Goal: Information Seeking & Learning: Learn about a topic

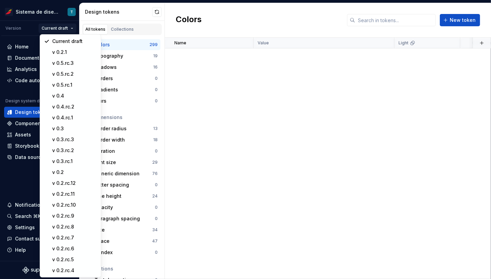
scroll to position [5485, 0]
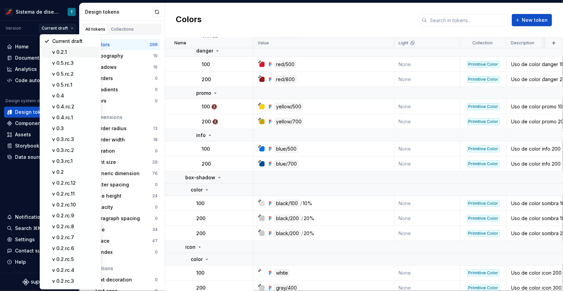
click at [69, 47] on div "v 0.2.1" at bounding box center [70, 52] width 58 height 11
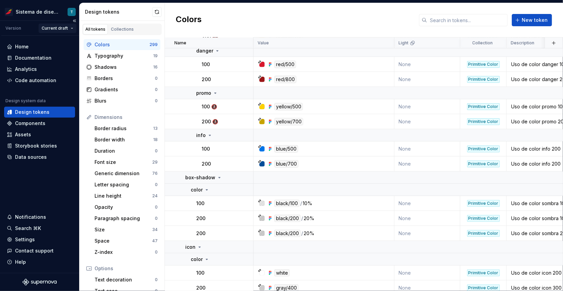
click at [68, 28] on html "Sistema de diseño Iberia T Version Current draft Home Documentation Analytics C…" at bounding box center [281, 145] width 563 height 291
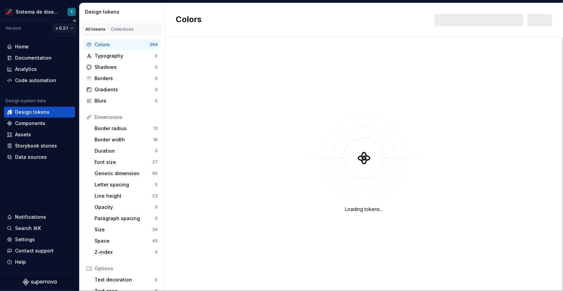
click at [69, 28] on html "Sistema de diseño Iberia T Version v 0.2.1 Home Documentation Analytics Code au…" at bounding box center [281, 145] width 563 height 291
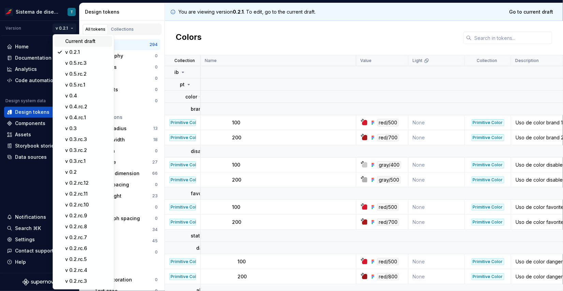
click at [71, 39] on div "Current draft" at bounding box center [87, 41] width 44 height 7
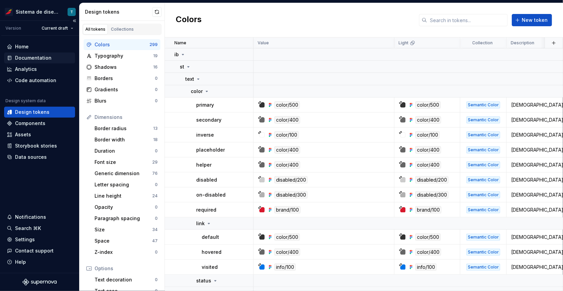
click at [47, 56] on div "Documentation" at bounding box center [33, 58] width 36 height 7
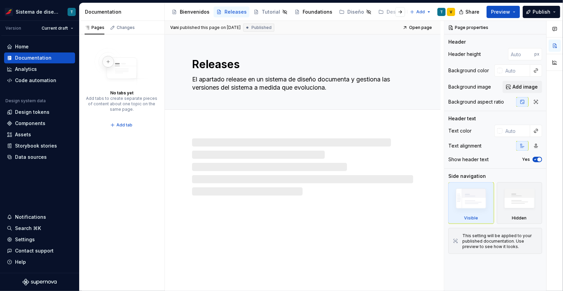
type textarea "*"
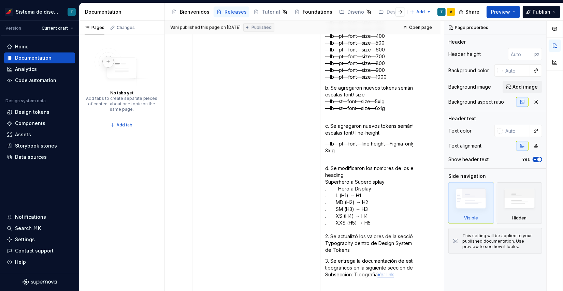
scroll to position [3514, 0]
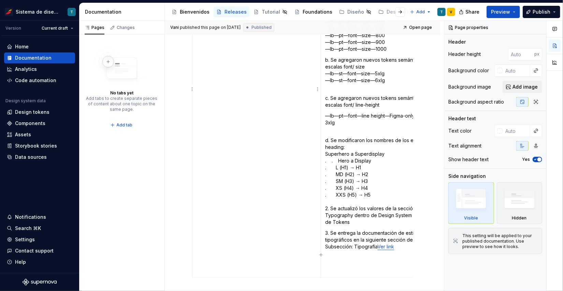
click at [321, 254] on icon "button" at bounding box center [320, 254] width 3 height 3
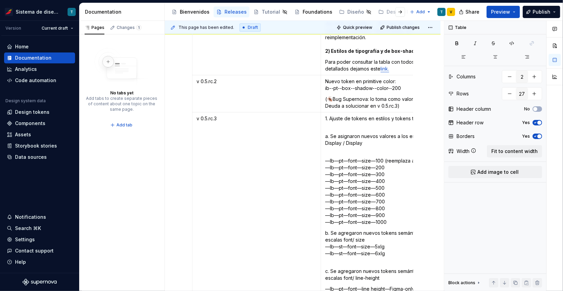
scroll to position [3334, 0]
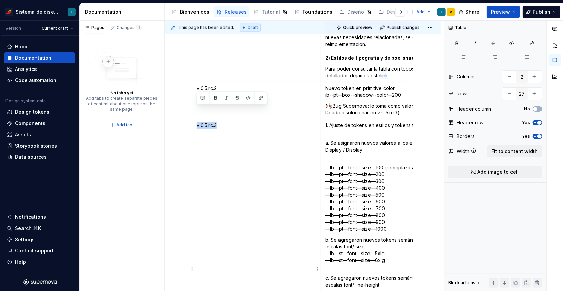
drag, startPoint x: 217, startPoint y: 109, endPoint x: 196, endPoint y: 109, distance: 20.8
click at [196, 122] on p "v 0.5.rc.3" at bounding box center [256, 125] width 120 height 7
copy p "v 0.5.rc.3"
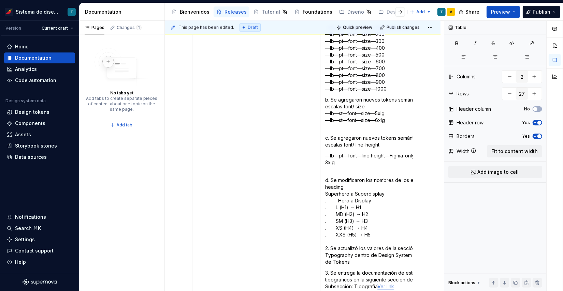
scroll to position [3609, 0]
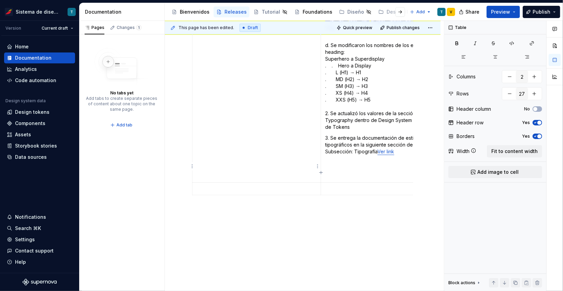
click at [222, 186] on p at bounding box center [256, 189] width 120 height 7
paste div
click at [341, 186] on p at bounding box center [385, 189] width 120 height 7
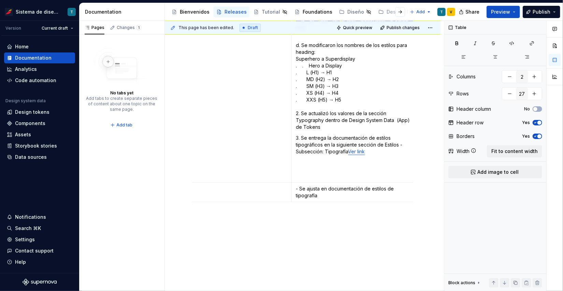
scroll to position [0, 33]
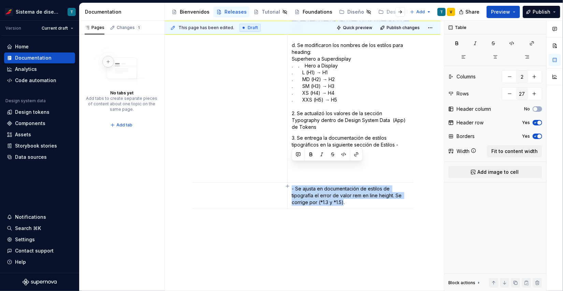
drag, startPoint x: 335, startPoint y: 179, endPoint x: 290, endPoint y: 167, distance: 46.1
click at [290, 183] on td "- Se ajusta en documentación de estilos de tipografía el error de valor rem en …" at bounding box center [352, 196] width 129 height 26
copy p "- Se ajusta en documentación de estilos de tipografía el error de valor rem en …"
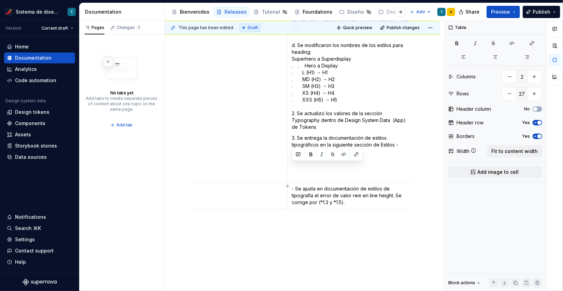
click at [353, 186] on p "- Se ajusta en documentación de estilos de tipografía el error de valor rem en …" at bounding box center [352, 196] width 120 height 20
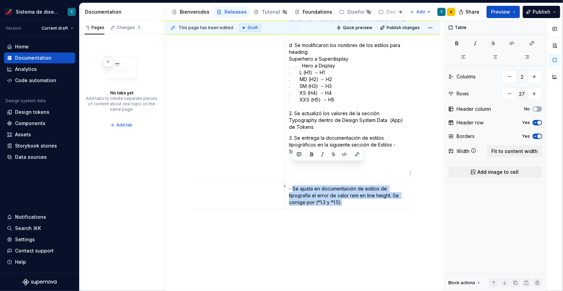
drag, startPoint x: 335, startPoint y: 180, endPoint x: 293, endPoint y: 167, distance: 43.6
click at [293, 186] on p "- Se ajusta en documentación de estilos de tipografía el error de valor rem en …" at bounding box center [349, 196] width 120 height 20
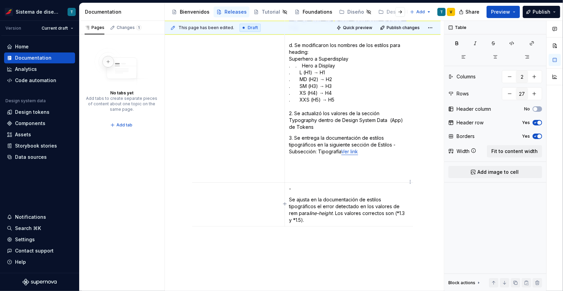
click at [290, 196] on p "Se ajusta en la documentación de estilos tipográficos el error detectado en los…" at bounding box center [349, 209] width 120 height 27
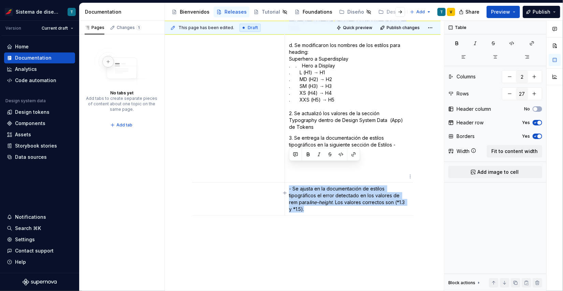
drag, startPoint x: 334, startPoint y: 188, endPoint x: 287, endPoint y: 166, distance: 52.3
click at [287, 183] on td "- Se ajusta en la documentación de estilos tipográficos el error detectado en l…" at bounding box center [349, 199] width 129 height 33
copy p "- Se ajusta en la documentación de estilos tipográficos el error detectado en l…"
click at [320, 190] on p "- Se ajusta en la documentación de estilos tipográficos el error detectado en l…" at bounding box center [349, 199] width 120 height 27
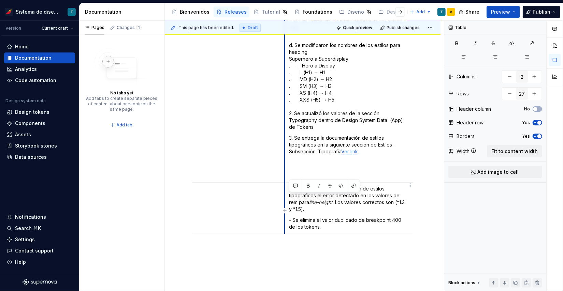
drag, startPoint x: 317, startPoint y: 206, endPoint x: 286, endPoint y: 198, distance: 32.8
click at [286, 198] on td "- Se ajusta en la documentación de estilos tipográficos el error detectado en l…" at bounding box center [349, 208] width 129 height 51
copy p "- Se elimina el valor duplicado de breakpoint 400 de los tokens."
click at [322, 217] on p "- Se elimina el valor duplicado de breakpoint 400 de los tokens." at bounding box center [349, 224] width 120 height 14
drag, startPoint x: 315, startPoint y: 204, endPoint x: 293, endPoint y: 197, distance: 22.7
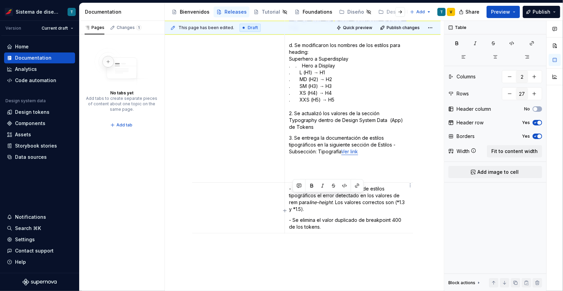
click at [293, 217] on p "- Se elimina el valor duplicado de breakpoint 400 de los tokens." at bounding box center [349, 224] width 120 height 14
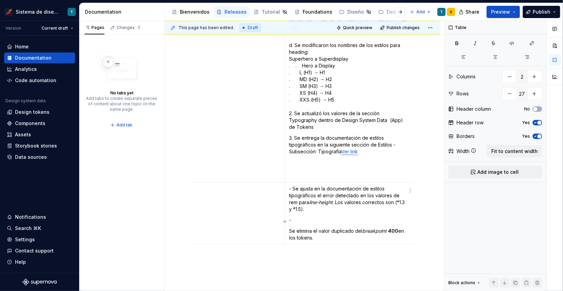
click at [289, 228] on p "Se elimina el valor duplicado del breakpoint 400 en los tokens." at bounding box center [349, 235] width 120 height 14
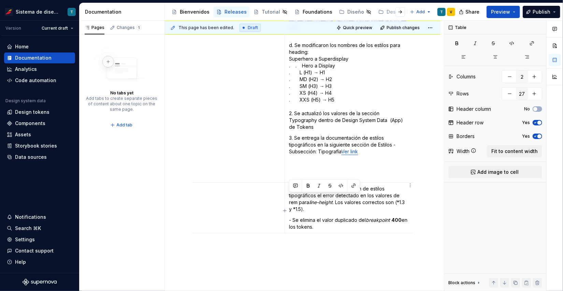
drag, startPoint x: 316, startPoint y: 206, endPoint x: 288, endPoint y: 198, distance: 28.5
click at [288, 198] on td "- Se ajusta en la documentación de estilos tipográficos el error detectado en l…" at bounding box center [349, 208] width 129 height 51
copy p "- Se elimina el valor duplicado del breakpoint 400 en los tokens."
click at [380, 217] on p "- Se elimina el valor duplicado del breakpoint 400 en los tokens." at bounding box center [349, 224] width 120 height 14
click at [36, 112] on div "Design tokens" at bounding box center [32, 112] width 34 height 7
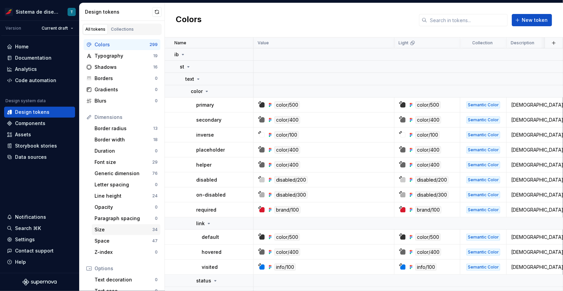
click at [123, 230] on div "Size" at bounding box center [123, 230] width 58 height 7
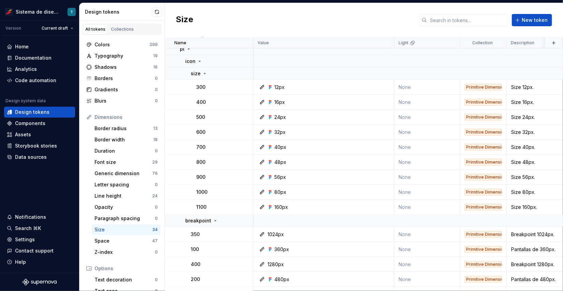
scroll to position [381, 0]
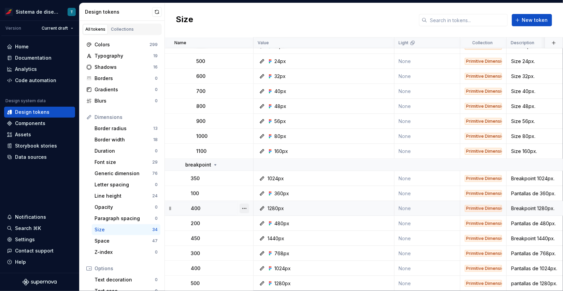
click at [246, 206] on button "button" at bounding box center [244, 209] width 10 height 10
click at [258, 244] on div "Delete token" at bounding box center [274, 243] width 44 height 7
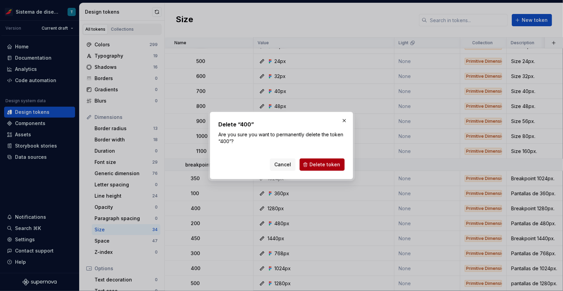
click at [321, 164] on span "Delete token" at bounding box center [324, 164] width 31 height 7
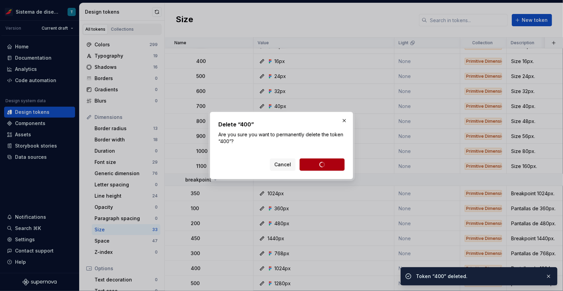
scroll to position [366, 0]
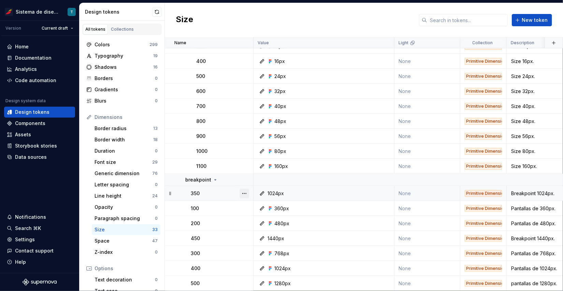
click at [245, 191] on button "button" at bounding box center [244, 194] width 10 height 10
click at [223, 202] on html "Sistema de diseño Iberia T Version Current draft Home Documentation Analytics C…" at bounding box center [281, 145] width 563 height 291
click at [244, 192] on button "button" at bounding box center [244, 194] width 10 height 10
click at [261, 228] on div "Delete token" at bounding box center [274, 228] width 44 height 7
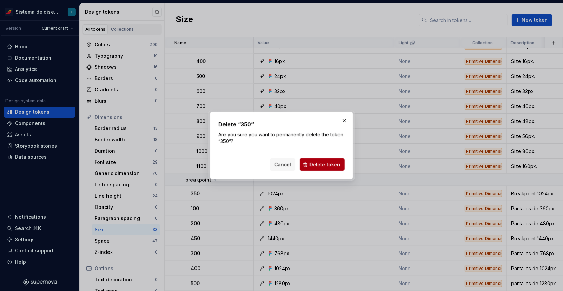
click at [319, 165] on span "Delete token" at bounding box center [324, 164] width 31 height 7
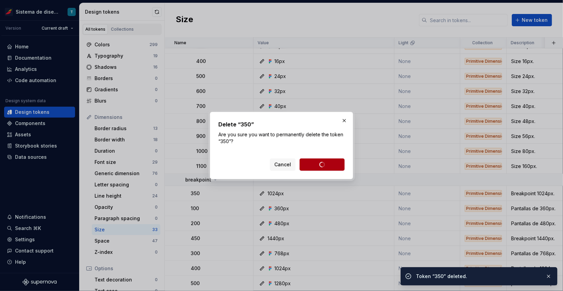
scroll to position [351, 0]
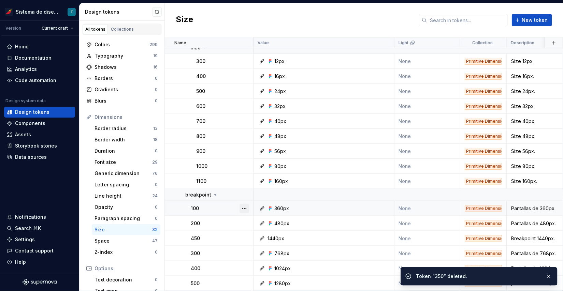
click at [245, 207] on button "button" at bounding box center [244, 209] width 10 height 10
click at [216, 221] on html "Sistema de diseño Iberia T Version Current draft Home Documentation Analytics C…" at bounding box center [281, 145] width 563 height 291
click at [245, 220] on button "button" at bounding box center [244, 224] width 10 height 10
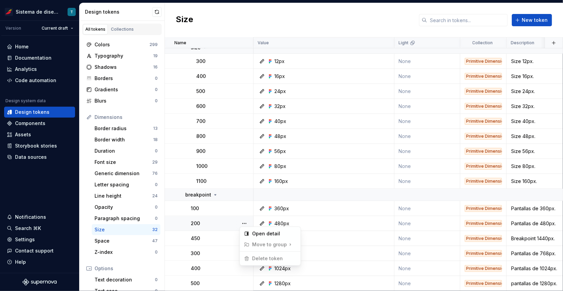
click at [218, 223] on html "Sistema de diseño Iberia T Version Current draft Home Documentation Analytics C…" at bounding box center [281, 145] width 563 height 291
click at [247, 236] on button "button" at bounding box center [244, 239] width 10 height 10
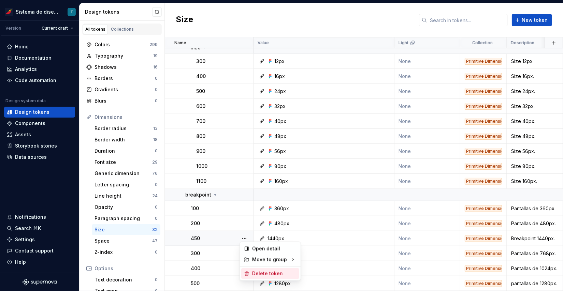
click at [264, 272] on div "Delete token" at bounding box center [274, 274] width 44 height 7
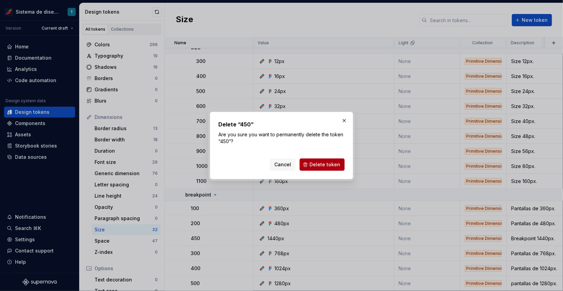
click at [330, 163] on span "Delete token" at bounding box center [324, 164] width 31 height 7
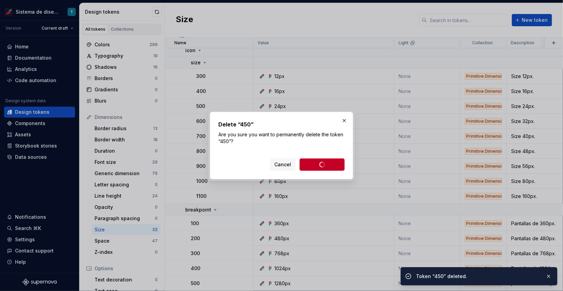
scroll to position [336, 0]
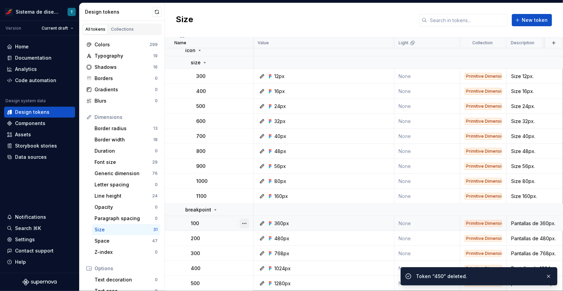
click at [246, 221] on button "button" at bounding box center [244, 224] width 10 height 10
click at [213, 234] on html "Sistema de diseño Iberia T Version Current draft Home Documentation Analytics C…" at bounding box center [281, 145] width 563 height 291
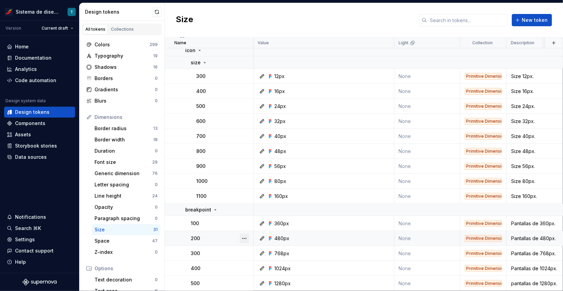
click at [242, 235] on button "button" at bounding box center [244, 239] width 10 height 10
click at [213, 251] on html "Sistema de diseño Iberia T Version Current draft Home Documentation Analytics C…" at bounding box center [281, 145] width 563 height 291
click at [242, 252] on button "button" at bounding box center [244, 254] width 10 height 10
click at [217, 263] on html "Sistema de diseño Iberia T Version Current draft Home Documentation Analytics C…" at bounding box center [281, 145] width 563 height 291
click at [250, 265] on div at bounding box center [244, 268] width 18 height 15
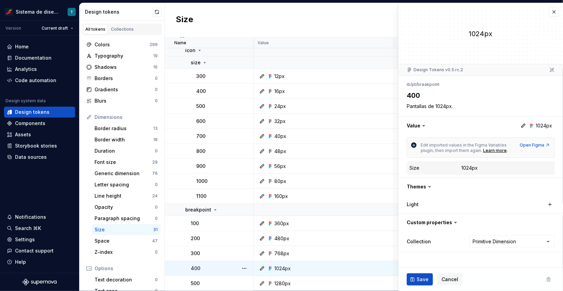
click at [216, 265] on div "400" at bounding box center [222, 268] width 62 height 7
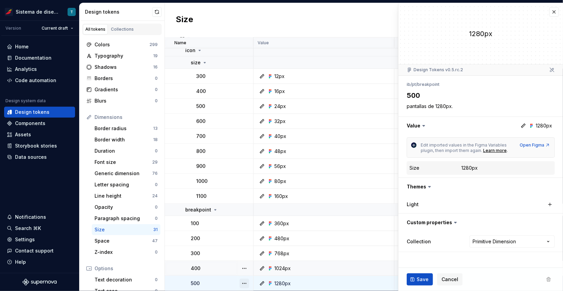
click at [214, 279] on html "Sistema de diseño Iberia T Version Current draft Home Documentation Analytics C…" at bounding box center [281, 145] width 563 height 291
click at [203, 260] on html "Sistema de diseño Iberia T Version Current draft Home Documentation Analytics C…" at bounding box center [281, 145] width 563 height 291
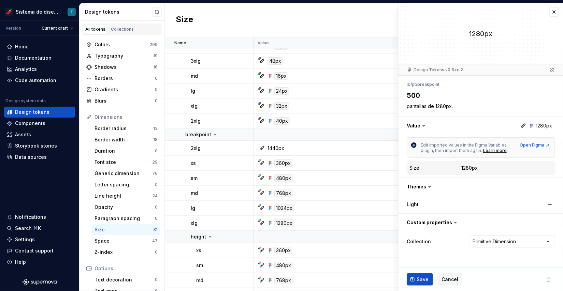
scroll to position [57, 0]
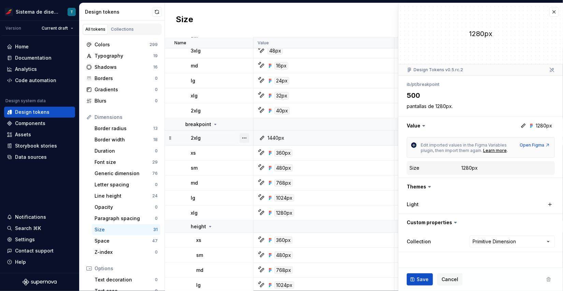
click at [248, 136] on button "button" at bounding box center [244, 138] width 10 height 10
click at [264, 177] on div "Delete token" at bounding box center [274, 176] width 44 height 7
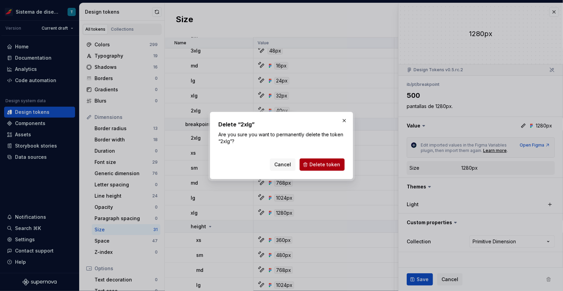
click at [330, 166] on span "Delete token" at bounding box center [324, 164] width 31 height 7
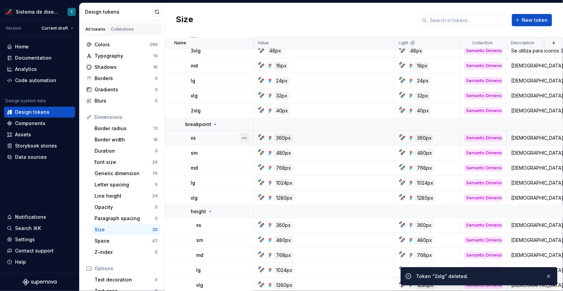
click at [245, 137] on button "button" at bounding box center [244, 138] width 10 height 10
click at [226, 152] on html "Sistema de diseño Iberia T Version Current draft Home Documentation Analytics C…" at bounding box center [281, 145] width 563 height 291
click at [244, 153] on button "button" at bounding box center [244, 153] width 10 height 10
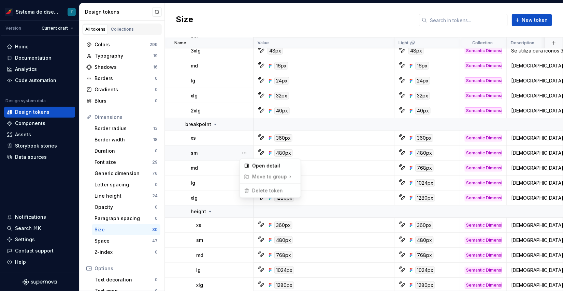
click at [224, 163] on html "Sistema de diseño Iberia T Version Current draft Home Documentation Analytics C…" at bounding box center [281, 145] width 563 height 291
click at [246, 167] on button "button" at bounding box center [244, 168] width 10 height 10
click at [223, 182] on html "Sistema de diseño Iberia T Version Current draft Home Documentation Analytics C…" at bounding box center [281, 145] width 563 height 291
click at [246, 183] on button "button" at bounding box center [244, 183] width 10 height 10
click at [225, 191] on html "Sistema de diseño Iberia T Version Current draft Home Documentation Analytics C…" at bounding box center [281, 145] width 563 height 291
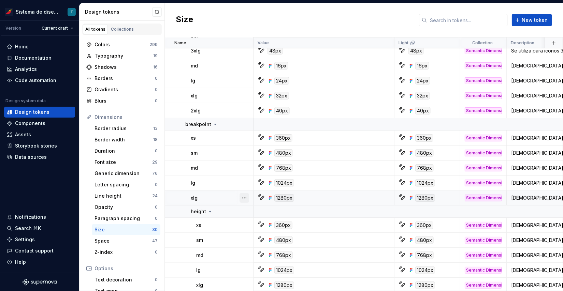
click at [244, 199] on button "button" at bounding box center [244, 198] width 10 height 10
click at [228, 200] on html "Sistema de diseño Iberia T Version Current draft Home Documentation Analytics C…" at bounding box center [281, 145] width 563 height 291
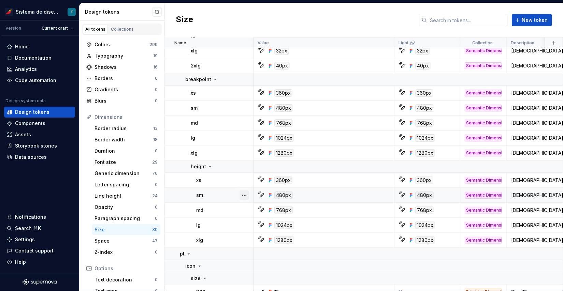
click at [242, 196] on button "button" at bounding box center [244, 196] width 10 height 10
click at [227, 215] on html "Sistema de diseño Iberia T Version Current draft Home Documentation Analytics C…" at bounding box center [281, 145] width 563 height 291
click at [245, 240] on button "button" at bounding box center [244, 241] width 10 height 10
click at [235, 226] on html "Sistema de diseño Iberia T Version Current draft Home Documentation Analytics C…" at bounding box center [281, 145] width 563 height 291
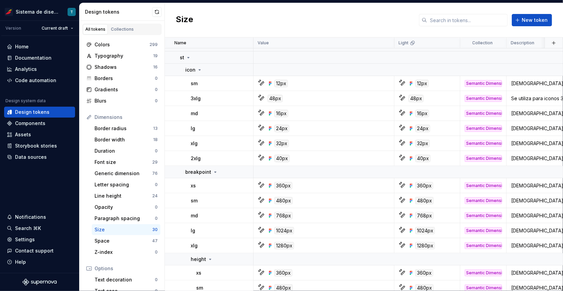
scroll to position [0, 0]
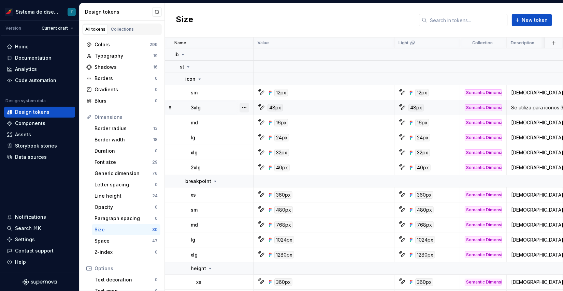
click at [245, 109] on button "button" at bounding box center [244, 108] width 10 height 10
click at [244, 92] on html "Sistema de diseño Iberia T Version Current draft Home Documentation Analytics C…" at bounding box center [281, 145] width 563 height 291
click at [244, 93] on button "button" at bounding box center [244, 93] width 10 height 10
click at [215, 108] on html "Sistema de diseño Iberia T Version Current draft Home Documentation Analytics C…" at bounding box center [281, 145] width 563 height 291
click at [242, 167] on button "button" at bounding box center [244, 168] width 10 height 10
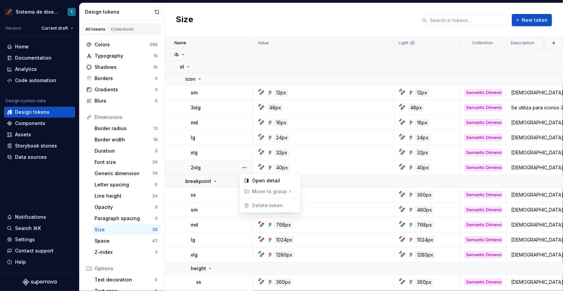
click at [245, 151] on html "Sistema de diseño Iberia T Version Current draft Home Documentation Analytics C…" at bounding box center [281, 145] width 563 height 291
click at [245, 150] on button "button" at bounding box center [244, 153] width 10 height 10
click at [245, 139] on html "Sistema de diseño Iberia T Version Current draft Home Documentation Analytics C…" at bounding box center [281, 145] width 563 height 291
click at [244, 136] on button "button" at bounding box center [244, 138] width 10 height 10
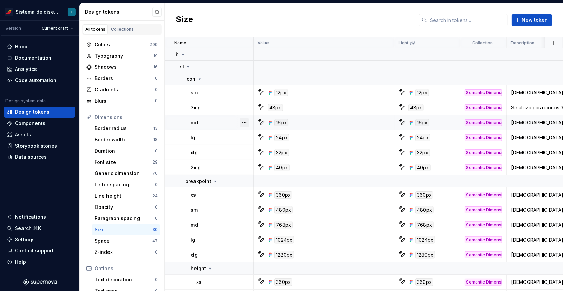
click at [244, 121] on button "button" at bounding box center [244, 123] width 10 height 10
click at [245, 107] on button "button" at bounding box center [244, 108] width 10 height 10
click at [258, 146] on div "Delete token" at bounding box center [274, 145] width 44 height 7
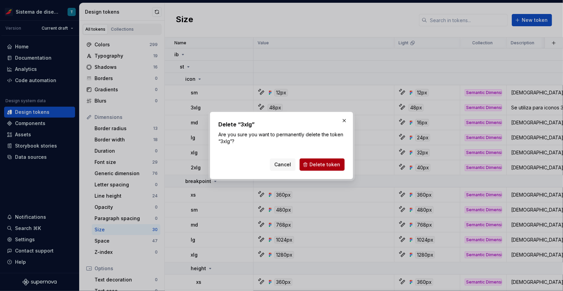
click at [317, 161] on span "Delete token" at bounding box center [324, 164] width 31 height 7
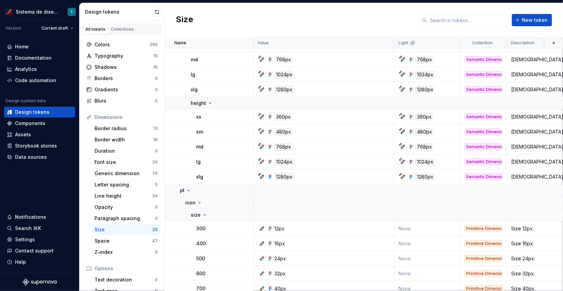
scroll to position [38, 0]
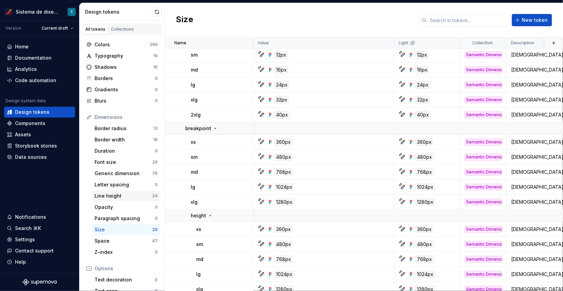
click at [130, 195] on div "Line height" at bounding box center [123, 196] width 58 height 7
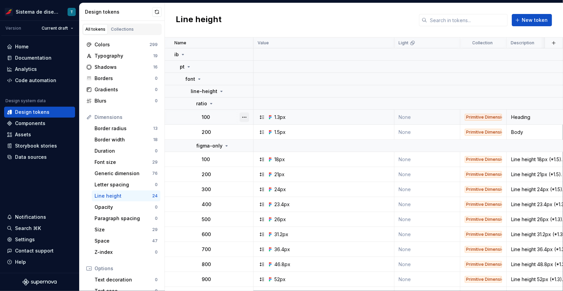
click at [248, 117] on button "button" at bounding box center [244, 118] width 10 height 10
click at [216, 134] on html "Sistema de diseño Iberia T Version Current draft Home Documentation Analytics C…" at bounding box center [281, 145] width 563 height 291
click at [239, 132] on button "button" at bounding box center [244, 133] width 10 height 10
click at [219, 133] on html "Sistema de diseño Iberia T Version Current draft Home Documentation Analytics C…" at bounding box center [281, 145] width 563 height 291
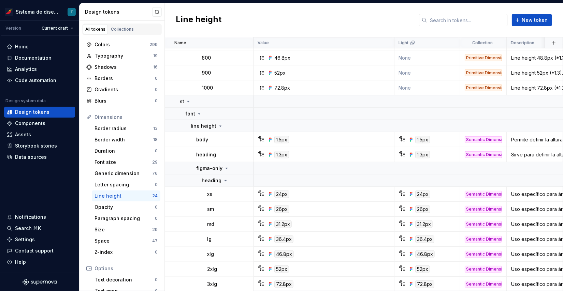
scroll to position [235, 0]
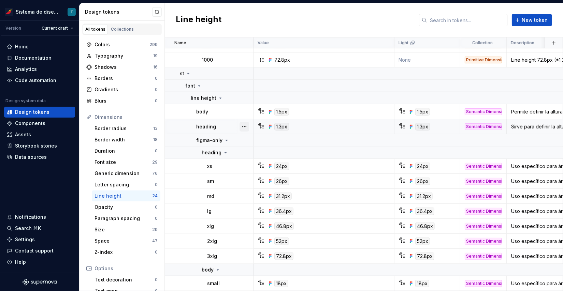
click at [243, 125] on button "button" at bounding box center [244, 127] width 10 height 10
click at [246, 111] on html "Sistema de diseño Iberia T Version Current draft Home Documentation Analytics C…" at bounding box center [281, 145] width 563 height 291
click at [246, 111] on button "button" at bounding box center [244, 112] width 10 height 10
click at [217, 127] on html "Sistema de diseño Iberia T Version Current draft Home Documentation Analytics C…" at bounding box center [281, 145] width 563 height 291
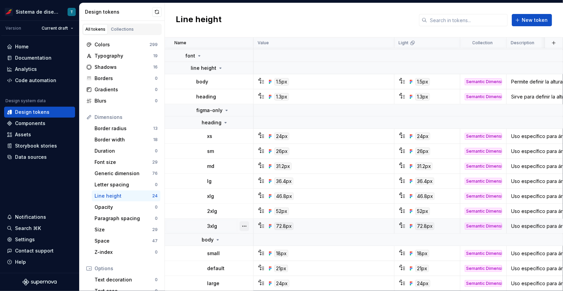
click at [245, 224] on button "button" at bounding box center [244, 227] width 10 height 10
click at [246, 209] on html "Sistema de diseño Iberia T Version Current draft Home Documentation Analytics C…" at bounding box center [281, 145] width 563 height 291
click at [121, 173] on div "Generic dimension" at bounding box center [123, 173] width 58 height 7
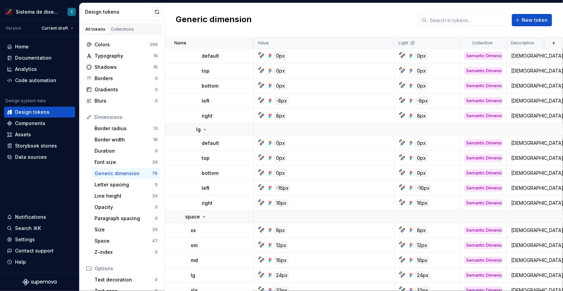
scroll to position [1183, 0]
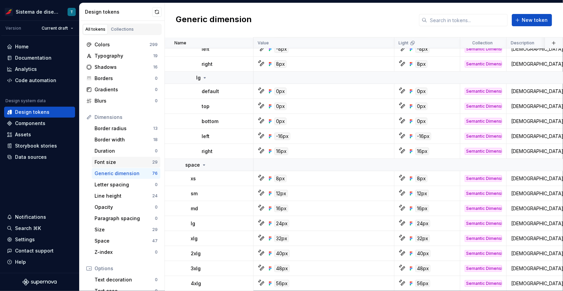
click at [126, 163] on div "Font size" at bounding box center [123, 162] width 58 height 7
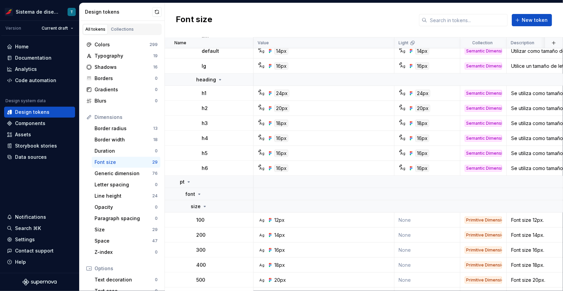
scroll to position [306, 0]
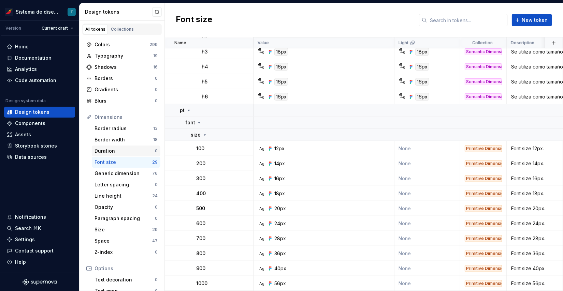
click at [131, 149] on div "Duration" at bounding box center [124, 151] width 60 height 7
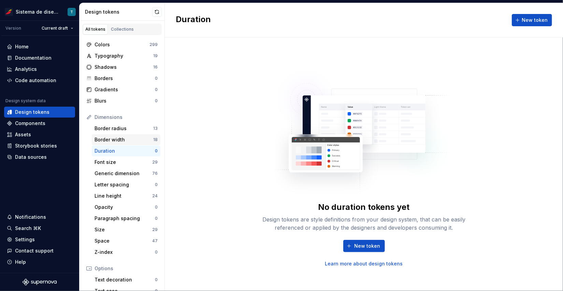
click at [134, 140] on div "Border width" at bounding box center [123, 139] width 59 height 7
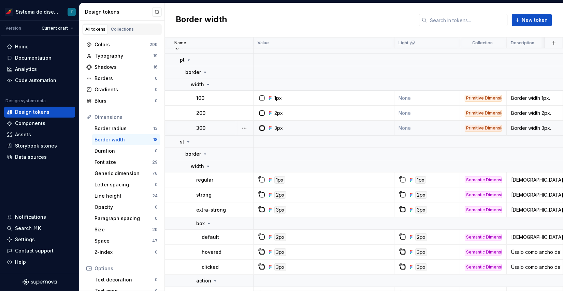
scroll to position [10, 0]
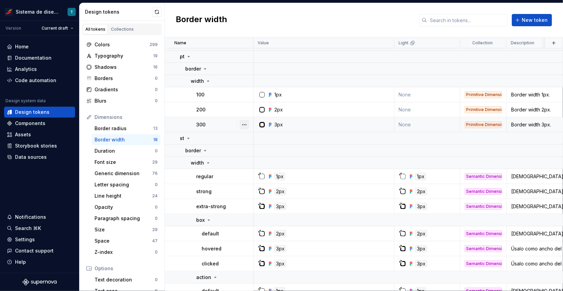
click at [246, 124] on button "button" at bounding box center [244, 125] width 10 height 10
click at [221, 186] on html "Sistema de diseño Iberia T Version Current draft Home Documentation Analytics C…" at bounding box center [281, 145] width 563 height 291
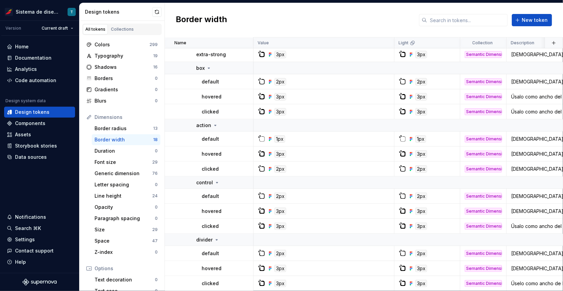
scroll to position [3, 0]
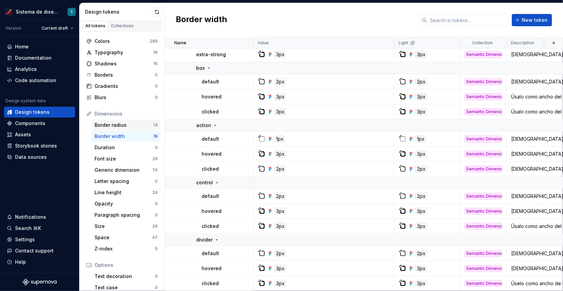
click at [129, 125] on div "Border radius" at bounding box center [123, 125] width 59 height 7
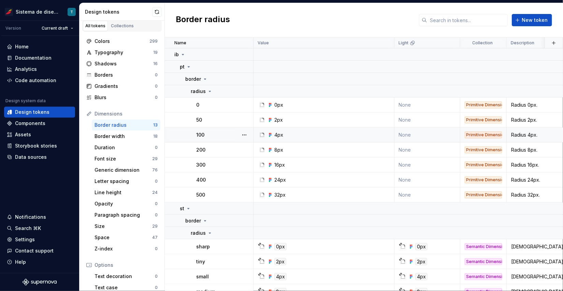
scroll to position [41, 0]
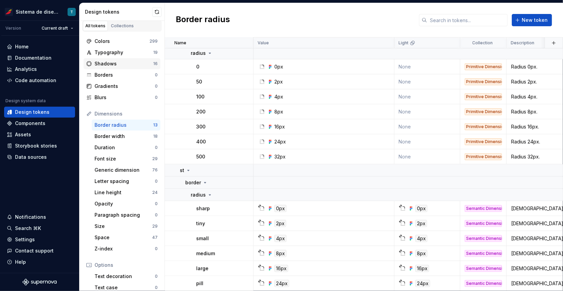
click at [136, 64] on div "Shadows" at bounding box center [123, 63] width 59 height 7
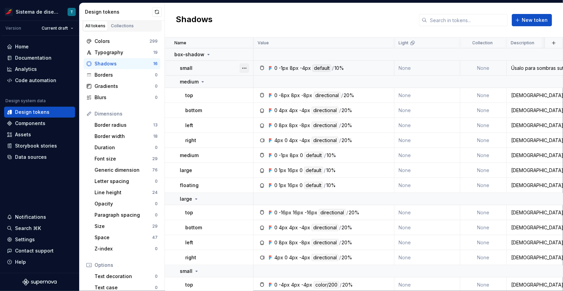
click at [243, 68] on button "button" at bounding box center [244, 68] width 10 height 10
click at [221, 128] on html "Sistema de diseño Iberia T Version Current draft Home Documentation Analytics C…" at bounding box center [281, 145] width 563 height 291
click at [247, 82] on button "button" at bounding box center [244, 82] width 10 height 10
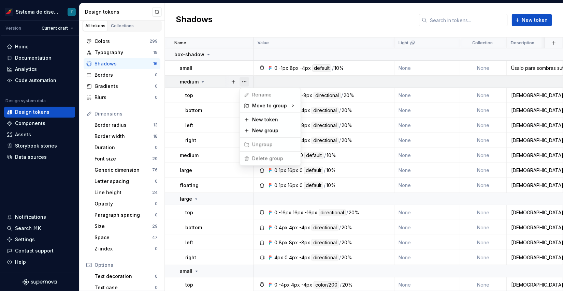
click at [247, 82] on button "button" at bounding box center [244, 82] width 10 height 10
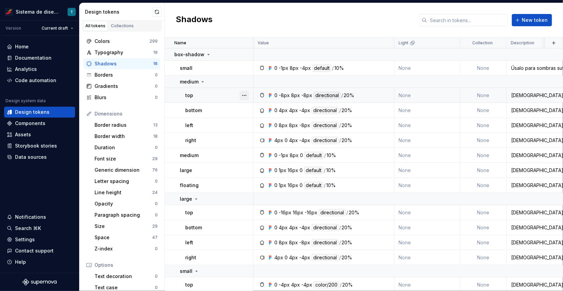
click at [246, 96] on button "button" at bounding box center [244, 96] width 10 height 10
click at [221, 130] on html "Sistema de diseño Iberia T Version Current draft Home Documentation Analytics C…" at bounding box center [281, 145] width 563 height 291
click at [246, 184] on button "button" at bounding box center [244, 186] width 10 height 10
click at [221, 186] on html "Sistema de diseño Iberia T Version Current draft Home Documentation Analytics C…" at bounding box center [281, 145] width 563 height 291
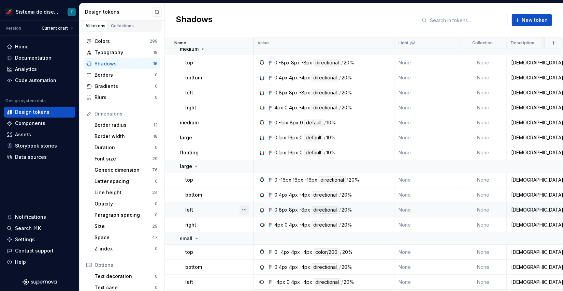
scroll to position [49, 0]
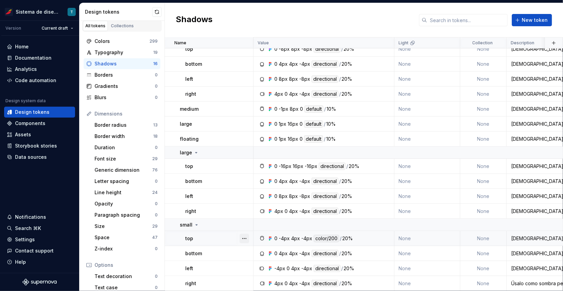
click at [246, 235] on button "button" at bounding box center [244, 239] width 10 height 10
click at [224, 248] on html "Sistema de diseño Iberia T Version Current draft Home Documentation Analytics C…" at bounding box center [281, 145] width 563 height 291
click at [135, 52] on div "Typography" at bounding box center [123, 52] width 59 height 7
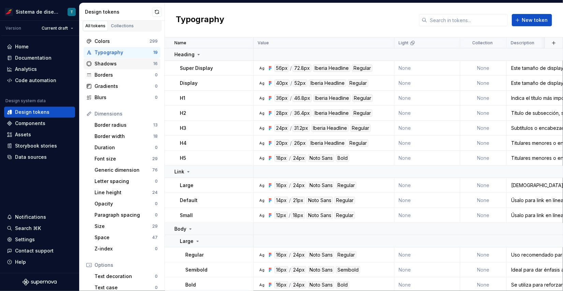
click at [125, 64] on div "Shadows" at bounding box center [123, 63] width 59 height 7
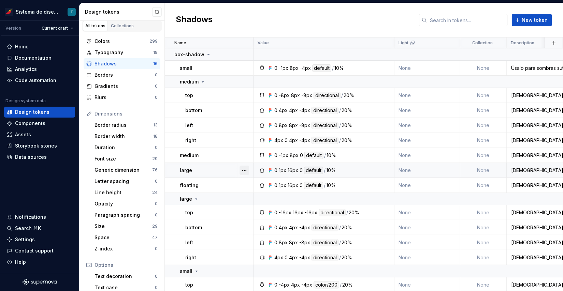
scroll to position [49, 0]
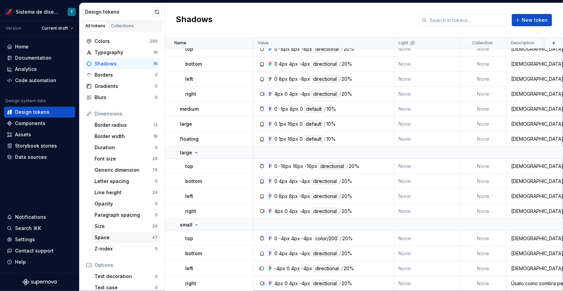
click at [140, 238] on div "Space" at bounding box center [123, 237] width 58 height 7
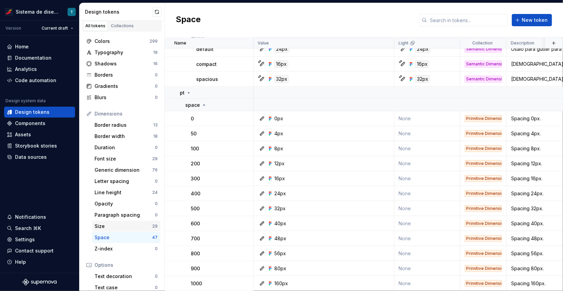
scroll to position [7, 0]
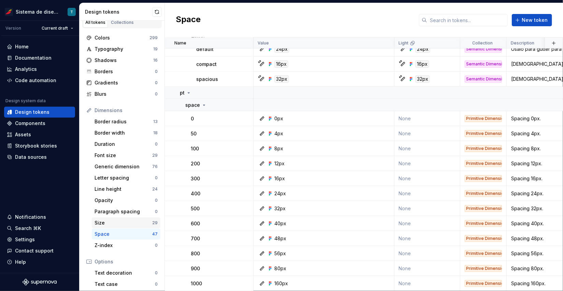
click at [123, 221] on div "Size" at bounding box center [123, 223] width 58 height 7
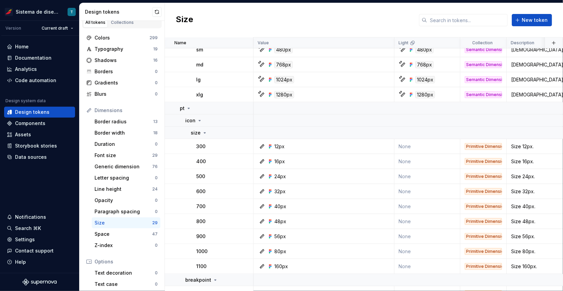
scroll to position [306, 0]
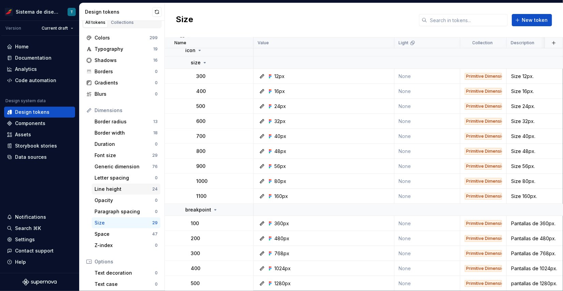
click at [135, 190] on div "Line height" at bounding box center [123, 189] width 58 height 7
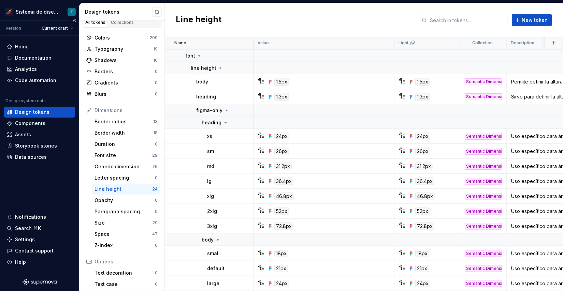
scroll to position [11, 0]
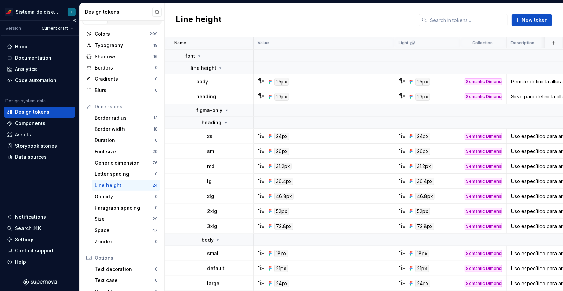
click at [58, 114] on div "Design tokens" at bounding box center [39, 112] width 65 height 7
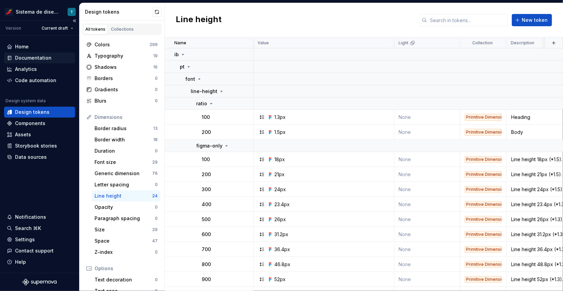
click at [55, 57] on div "Documentation" at bounding box center [39, 58] width 65 height 7
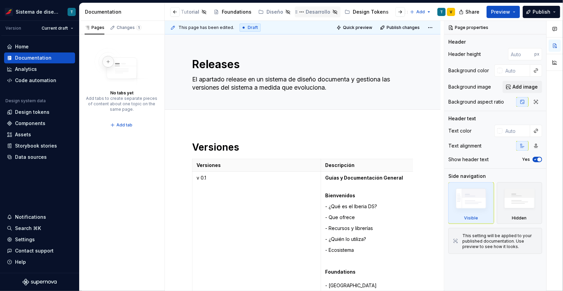
scroll to position [0, 102]
click at [335, 10] on div "Design Tokens" at bounding box center [349, 12] width 36 height 7
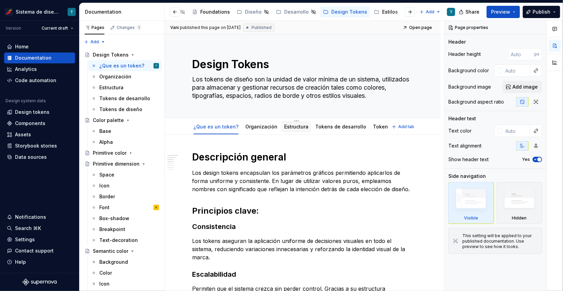
click at [296, 129] on link "Estructura" at bounding box center [296, 127] width 24 height 6
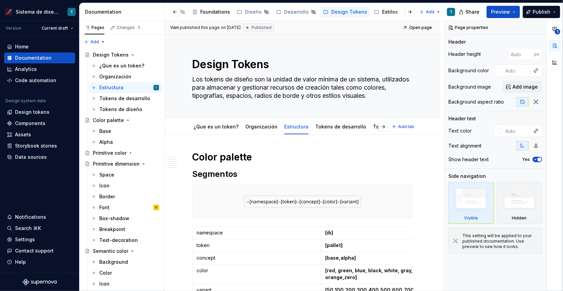
type textarea "*"
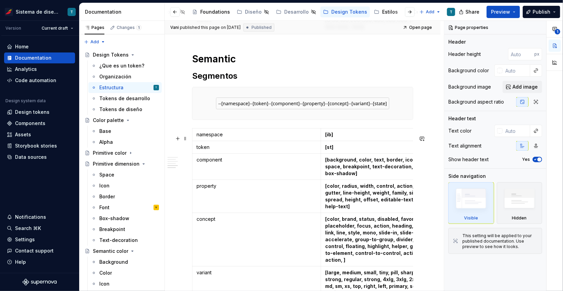
scroll to position [485, 0]
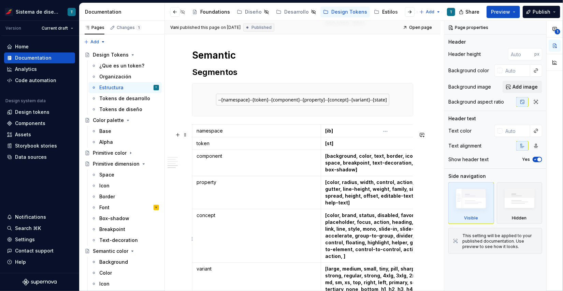
click at [409, 256] on strong "[color, brand, status, disabled, favorite, link, placeholder, focus, action, he…" at bounding box center [383, 236] width 116 height 47
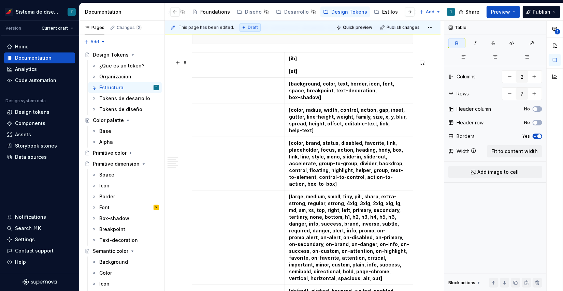
scroll to position [565, 0]
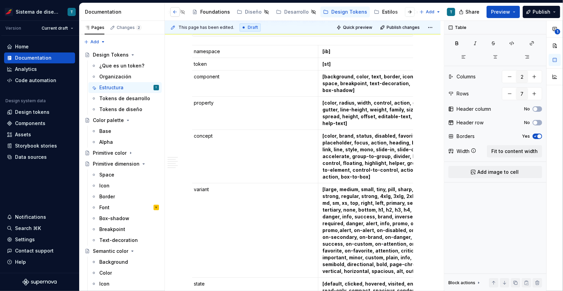
click at [176, 11] on button "button" at bounding box center [175, 12] width 10 height 10
click at [232, 11] on div "Releases" at bounding box center [235, 12] width 22 height 7
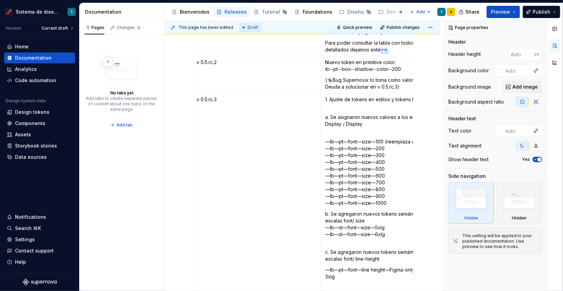
scroll to position [3648, 0]
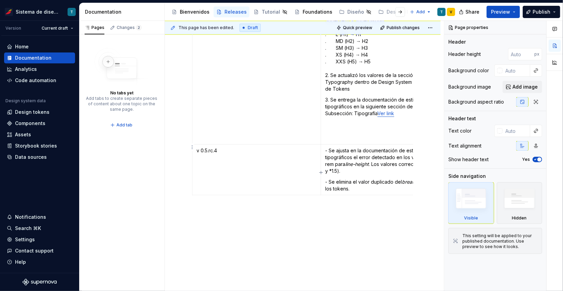
type textarea "*"
click at [362, 179] on p "- Se elimina el valor duplicado del breakpoint 400 en los tokens." at bounding box center [385, 186] width 120 height 14
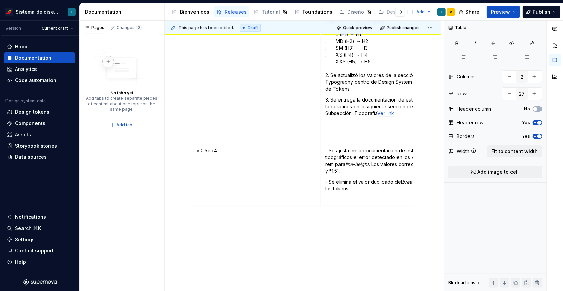
paste div
click at [326, 196] on p "Este segmento se incluirá en la documentación de Supernova dentro del apartado …" at bounding box center [385, 203] width 120 height 14
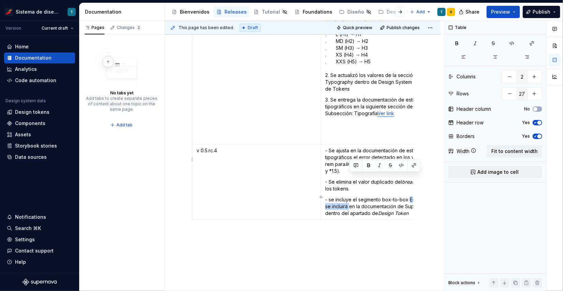
drag, startPoint x: 349, startPoint y: 184, endPoint x: 408, endPoint y: 176, distance: 58.9
click at [408, 196] on p "- se incluye el segmento box-to-box Este segmento se incluirá en la documentaci…" at bounding box center [385, 206] width 120 height 20
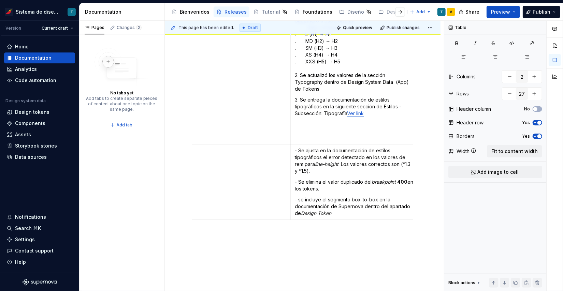
scroll to position [0, 36]
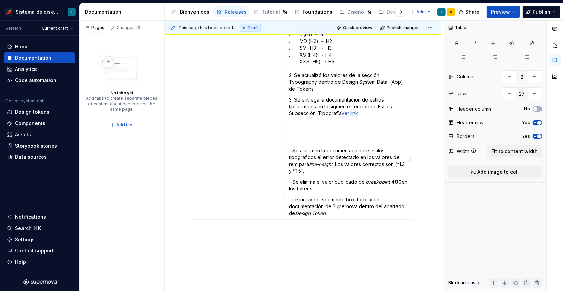
click at [330, 196] on p "- se incluye el segmento box-to-box en la documentación de Supernova dentro del…" at bounding box center [349, 206] width 120 height 20
click at [295, 196] on p "- se incluye el segmento box-to-box en la documentación de Supernova dentro del…" at bounding box center [349, 206] width 120 height 20
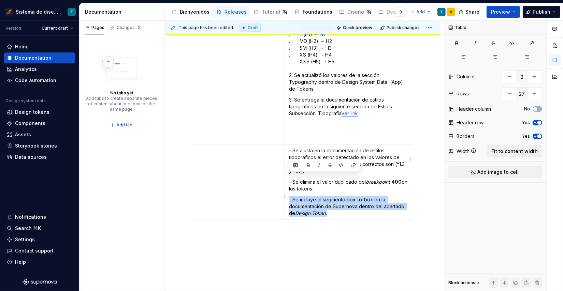
drag, startPoint x: 330, startPoint y: 191, endPoint x: 287, endPoint y: 178, distance: 45.3
click at [287, 178] on td "- Se ajusta en la documentación de estilos tipográficos el error detectado en l…" at bounding box center [349, 182] width 129 height 75
copy p "- Se incluye el segmento box-to-box en la documentación de Supernova dentro del…"
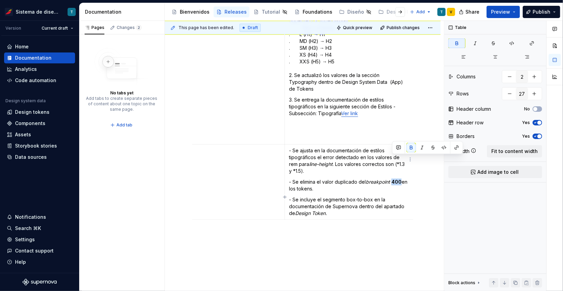
drag, startPoint x: 393, startPoint y: 158, endPoint x: 401, endPoint y: 159, distance: 8.9
click at [401, 179] on p "- Se elimina el valor duplicado del breakpoint 400 en los tokens." at bounding box center [349, 186] width 120 height 14
click at [409, 147] on button "button" at bounding box center [411, 148] width 10 height 10
click at [340, 179] on p "- Se elimina el valor duplicado del breakpoint 400 en los tokens." at bounding box center [349, 186] width 120 height 14
drag, startPoint x: 331, startPoint y: 164, endPoint x: 289, endPoint y: 160, distance: 41.8
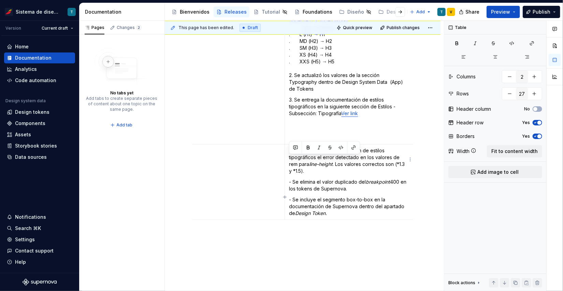
click at [289, 179] on p "- Se elimina el valor duplicado del breakpoint 400 en los tokens de Supernova." at bounding box center [349, 186] width 120 height 14
copy p "- Se elimina el valor duplicado del breakpoint 400 en los tokens de Supernova."
click at [332, 196] on p "- Se incluye el segmento box-to-box en la documentación de Supernova dentro del…" at bounding box center [349, 206] width 120 height 20
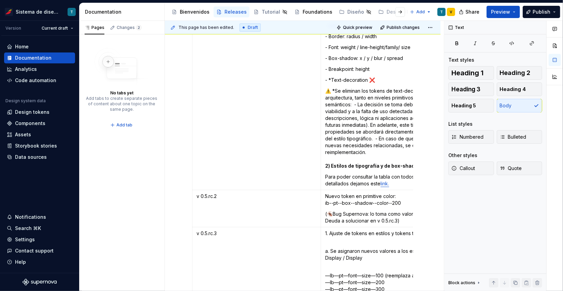
scroll to position [3219, 0]
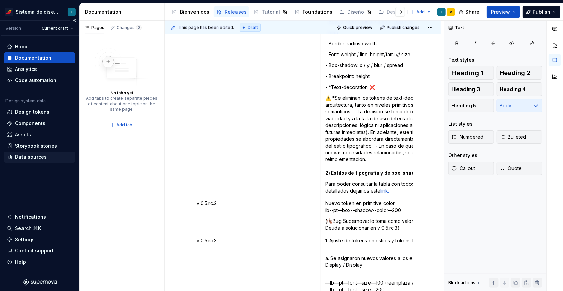
click at [47, 156] on div "Data sources" at bounding box center [39, 157] width 65 height 7
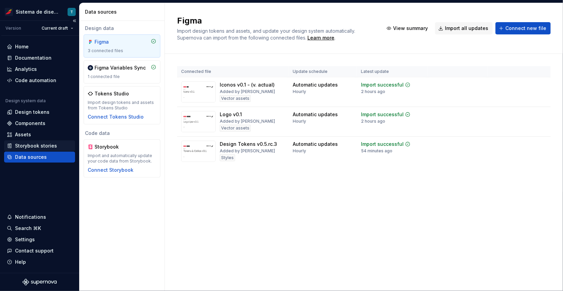
click at [48, 144] on div "Storybook stories" at bounding box center [36, 146] width 42 height 7
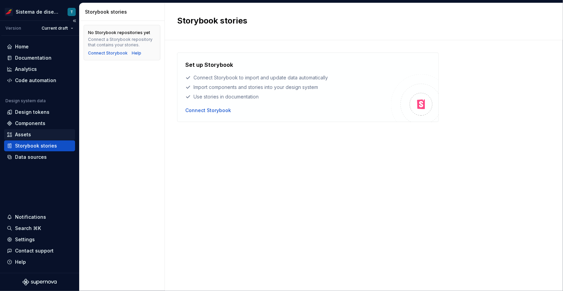
click at [48, 132] on div "Assets" at bounding box center [39, 134] width 65 height 7
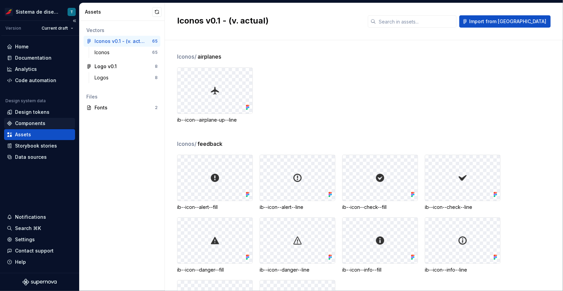
click at [49, 123] on div "Components" at bounding box center [39, 123] width 65 height 7
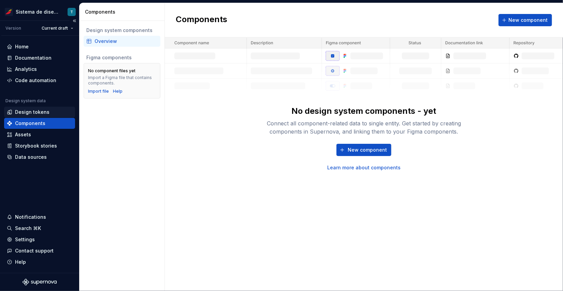
click at [49, 114] on div "Design tokens" at bounding box center [39, 112] width 65 height 7
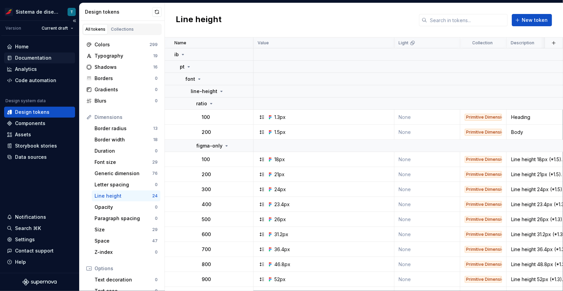
click at [51, 58] on div "Documentation" at bounding box center [39, 58] width 65 height 7
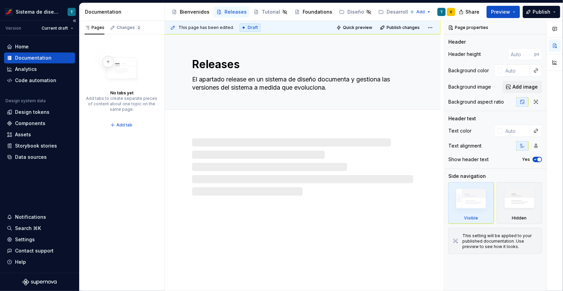
type textarea "*"
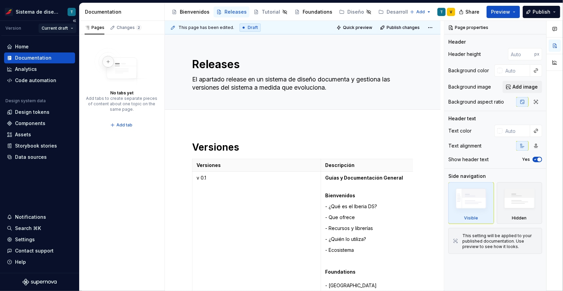
click at [72, 29] on html "Sistema de diseño Iberia T Version Current draft Home Documentation Analytics C…" at bounding box center [281, 145] width 563 height 291
click at [58, 25] on html "Sistema de diseño Iberia T Version Current draft Home Documentation Analytics C…" at bounding box center [281, 145] width 563 height 291
click at [29, 47] on div "Home" at bounding box center [39, 46] width 65 height 7
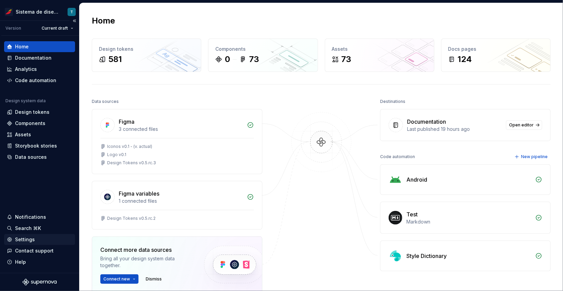
click at [29, 242] on div "Settings" at bounding box center [25, 239] width 20 height 7
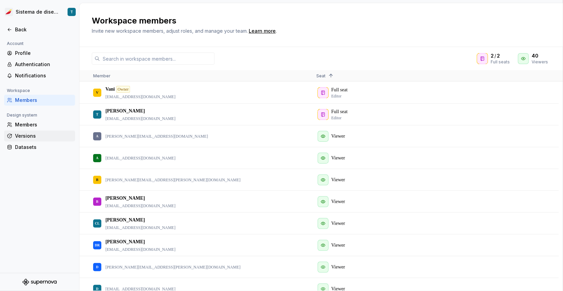
click at [34, 136] on div "Versions" at bounding box center [43, 136] width 57 height 7
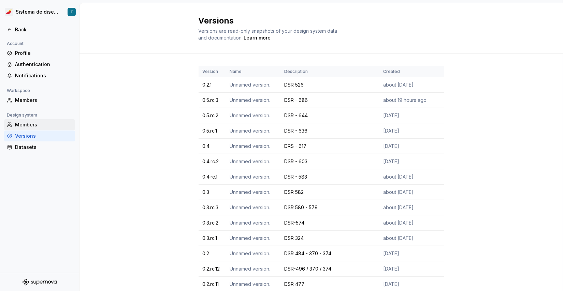
click at [35, 127] on div "Members" at bounding box center [43, 124] width 57 height 7
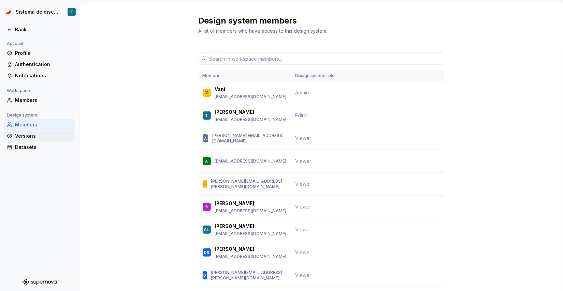
click at [31, 136] on div "Versions" at bounding box center [43, 136] width 57 height 7
